Goal: Transaction & Acquisition: Subscribe to service/newsletter

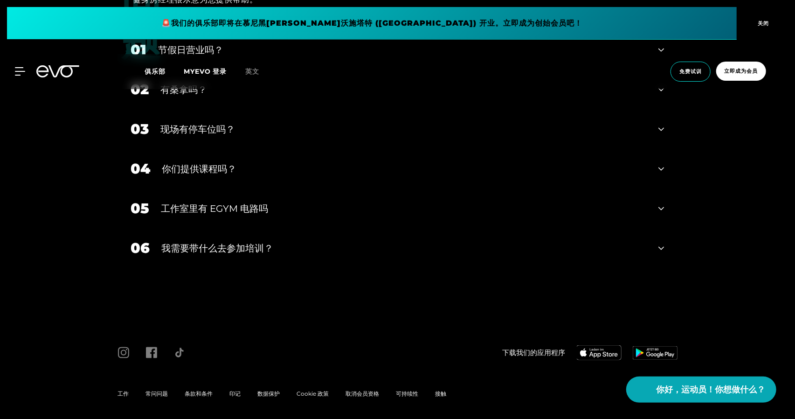
scroll to position [2844, 0]
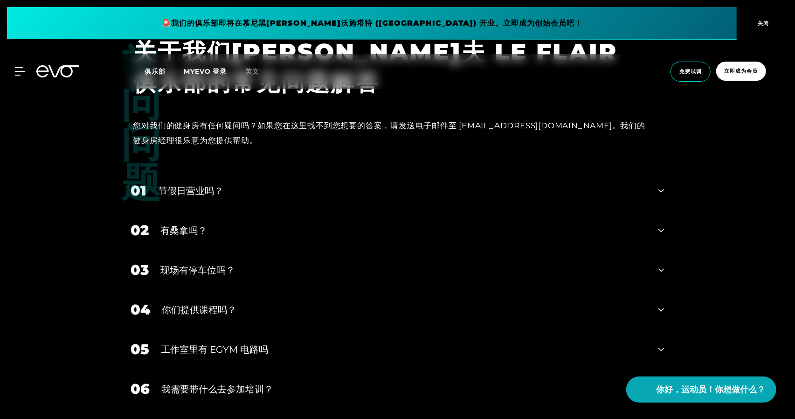
click at [345, 171] on div "01 节假日营业吗？" at bounding box center [398, 191] width 552 height 40
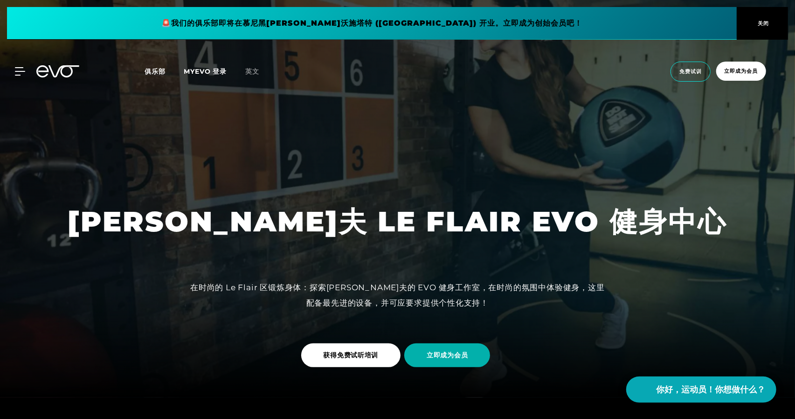
scroll to position [0, 0]
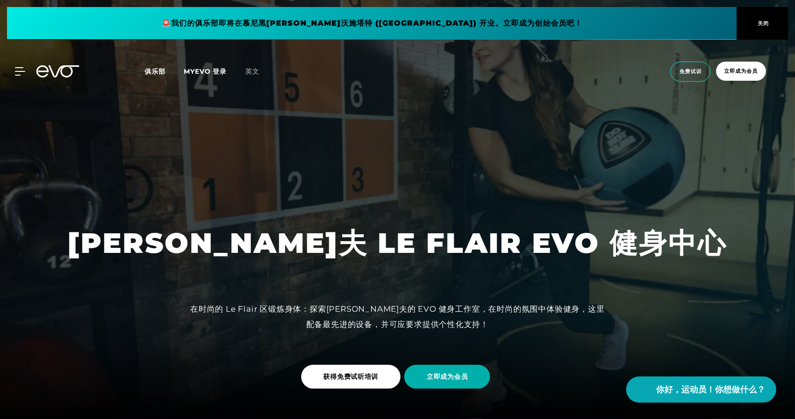
click at [147, 70] on font "俱乐部" at bounding box center [155, 71] width 21 height 8
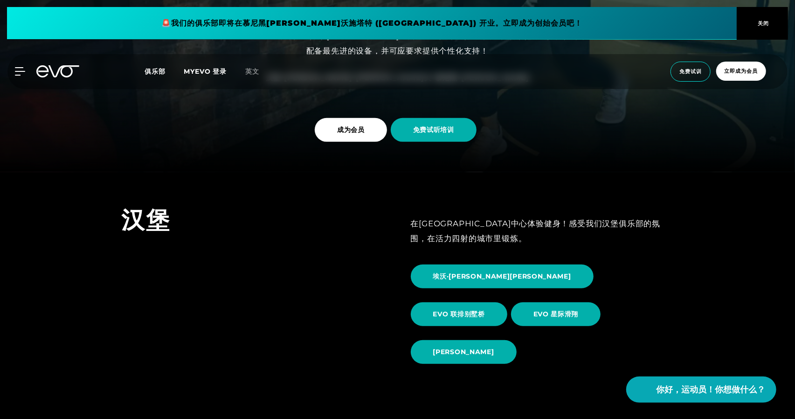
scroll to position [280, 0]
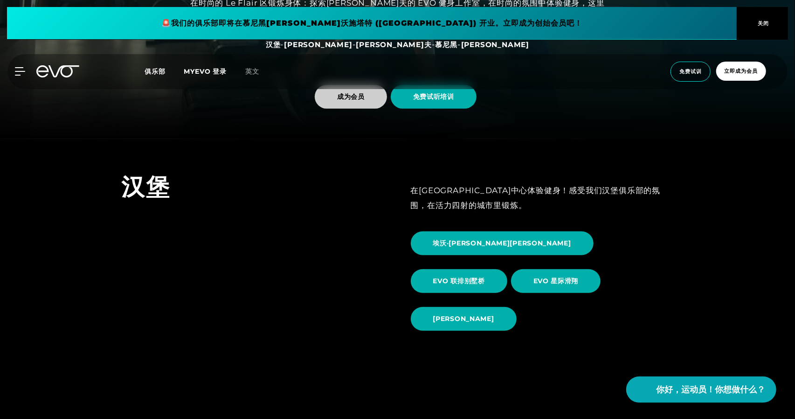
click at [361, 97] on font "成为会员" at bounding box center [351, 96] width 28 height 8
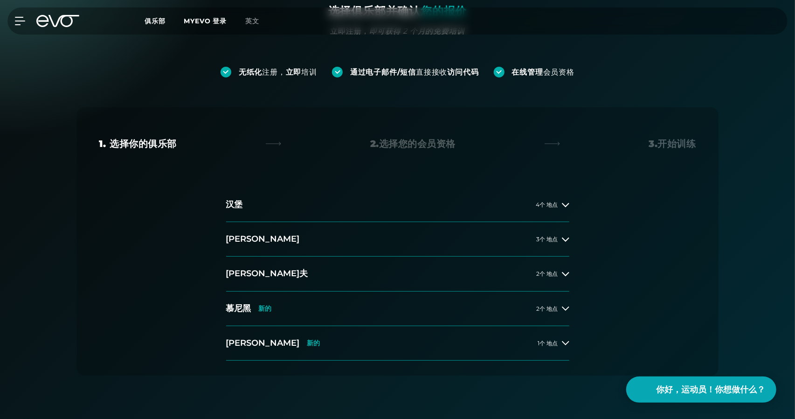
scroll to position [140, 0]
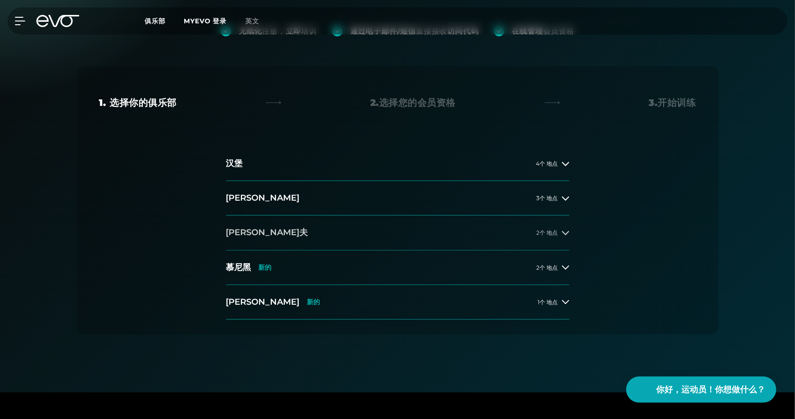
click at [259, 228] on font "[PERSON_NAME]夫" at bounding box center [267, 232] width 82 height 10
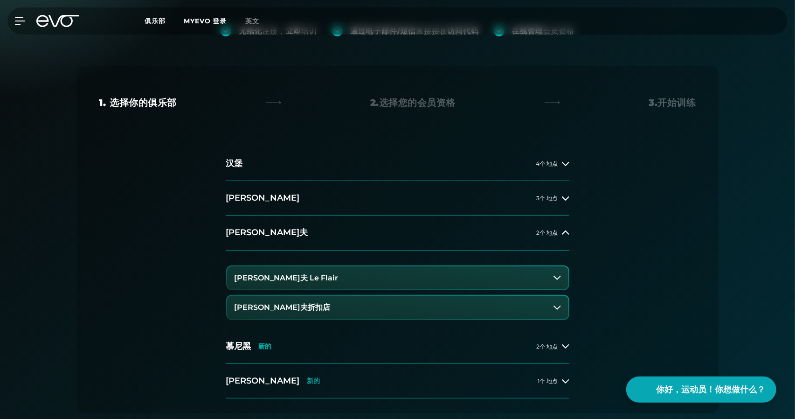
click at [305, 273] on button "[PERSON_NAME]夫 Le Flair" at bounding box center [397, 277] width 341 height 23
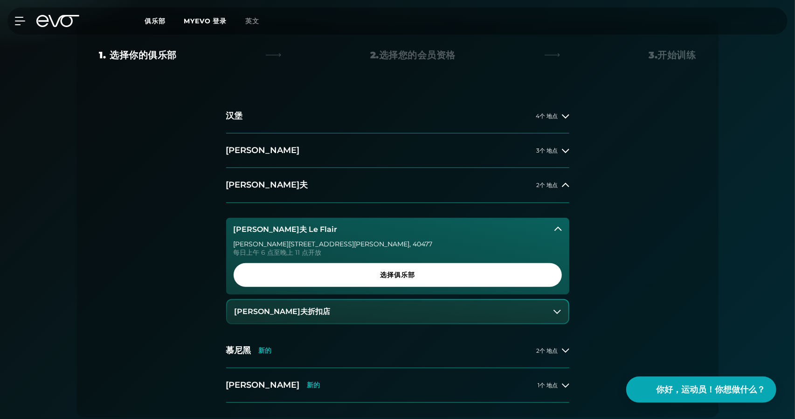
scroll to position [233, 0]
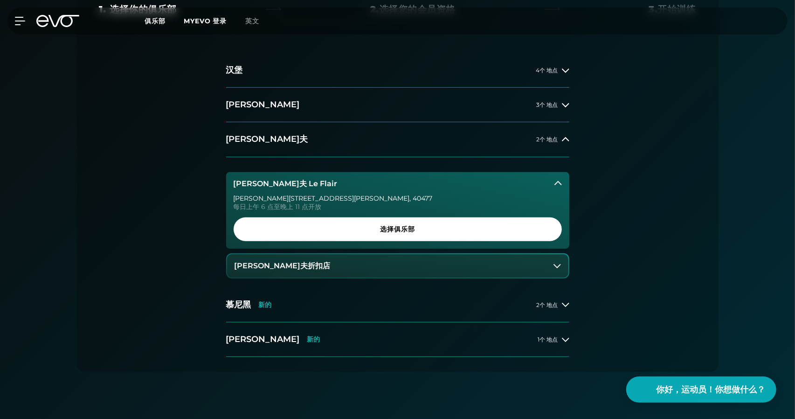
click at [340, 264] on button "[PERSON_NAME]夫折扣店" at bounding box center [397, 265] width 341 height 23
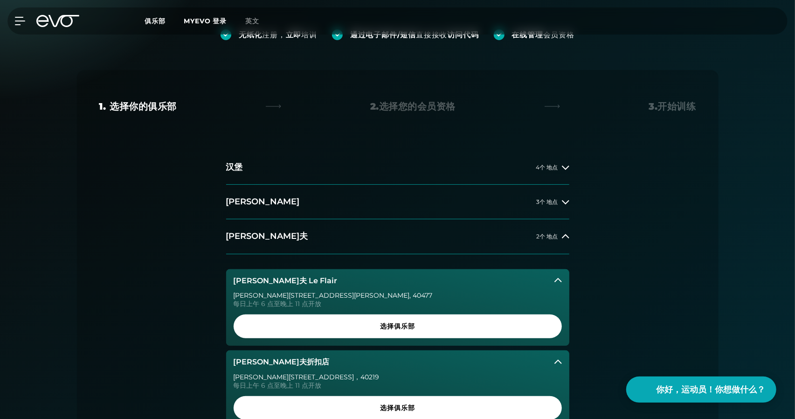
scroll to position [0, 0]
